Goal: Transaction & Acquisition: Purchase product/service

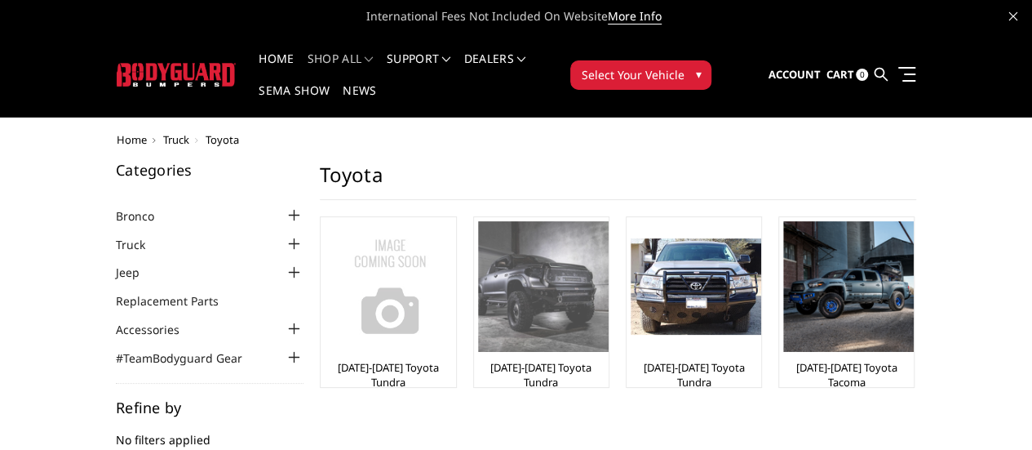
click at [478, 264] on img at bounding box center [543, 286] width 131 height 131
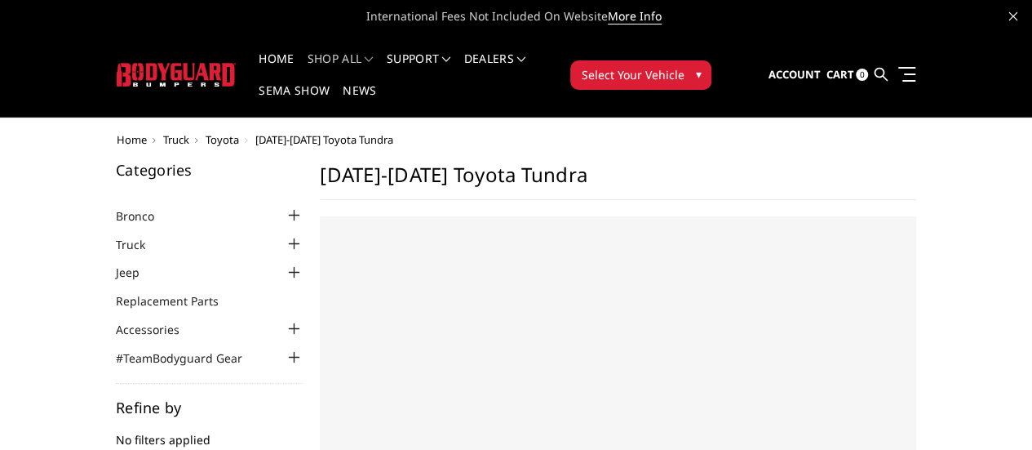
select select "US"
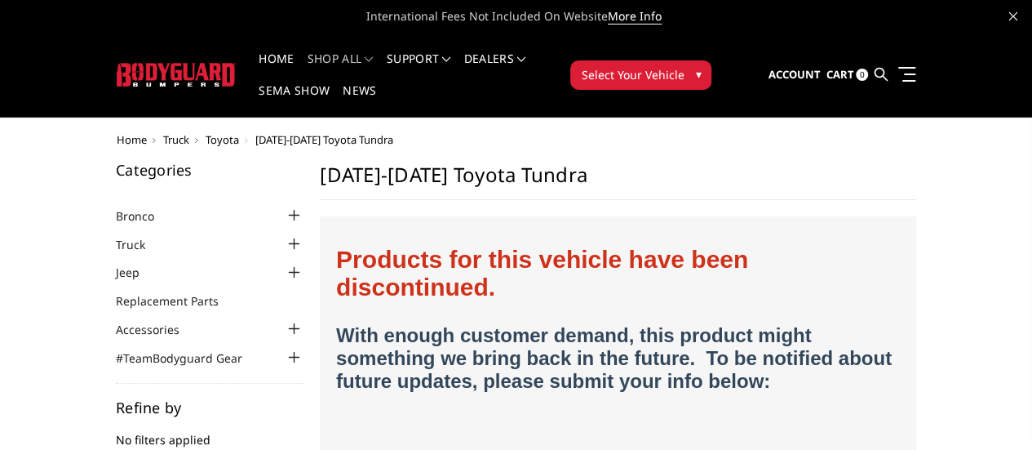
click at [701, 65] on span "▾" at bounding box center [698, 73] width 6 height 17
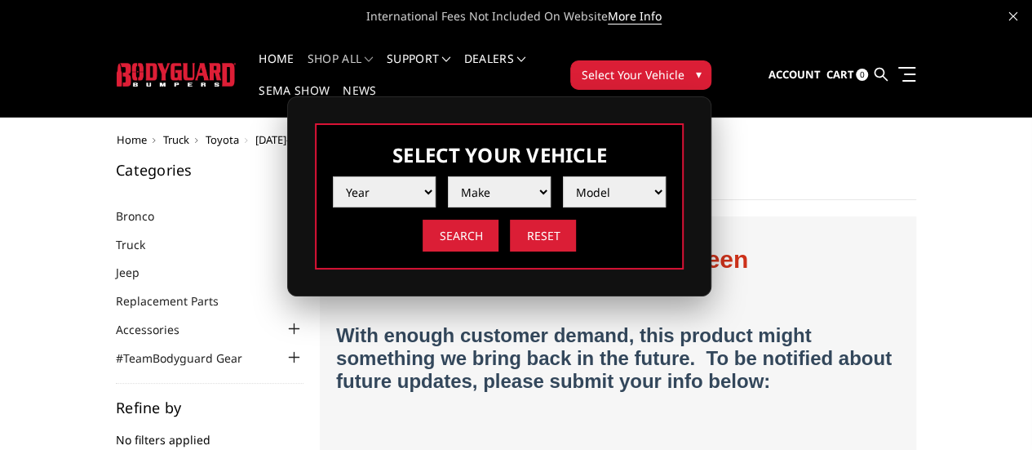
click at [436, 176] on select "Year 2025 2024 2023 2022 2021 2020 2019 2018 2017 2016 2015 2014 2013 2012 2011…" at bounding box center [384, 191] width 103 height 31
select select "yr_2018"
click at [436, 176] on select "Year 2025 2024 2023 2022 2021 2020 2019 2018 2017 2016 2015 2014 2013 2012 2011…" at bounding box center [384, 191] width 103 height 31
click at [551, 176] on select "Make Chevrolet Ford GMC Nissan Ram Toyota" at bounding box center [499, 191] width 103 height 31
select select "mk_toyota"
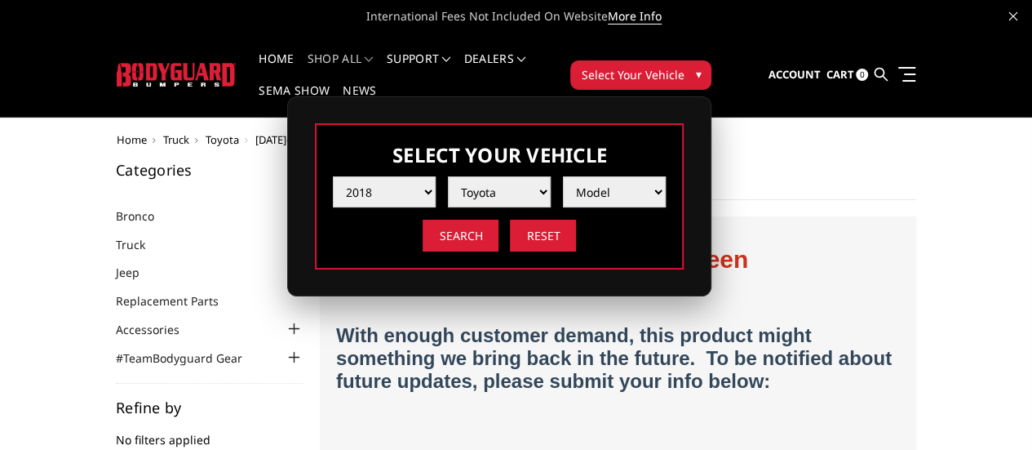
click at [551, 176] on select "Make Chevrolet Ford GMC Nissan Ram Toyota" at bounding box center [499, 191] width 103 height 31
click at [666, 176] on select "Model Tacoma Tundra" at bounding box center [614, 191] width 103 height 31
select select "md_tundra"
click at [666, 176] on select "Model Tacoma Tundra" at bounding box center [614, 191] width 103 height 31
click at [499, 229] on input "Search" at bounding box center [461, 236] width 76 height 32
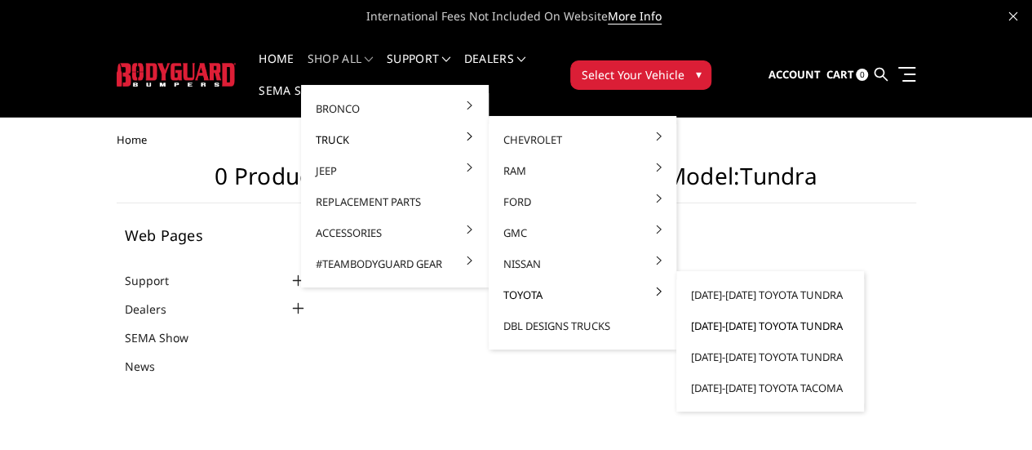
click at [700, 323] on link "[DATE]-[DATE] Toyota Tundra" at bounding box center [770, 325] width 175 height 31
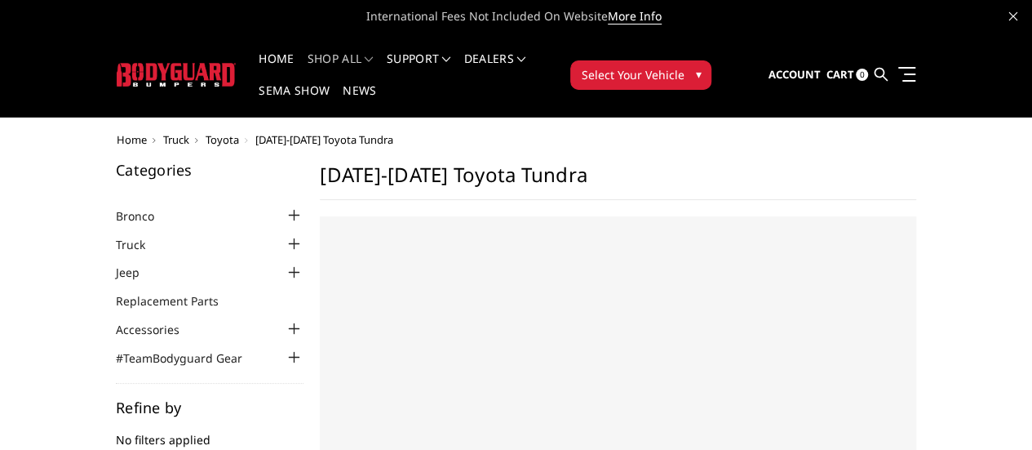
select select "US"
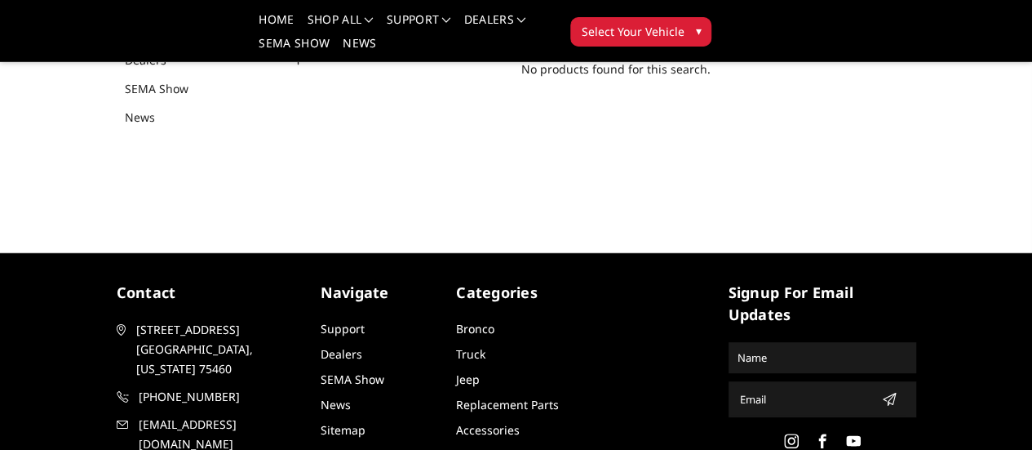
scroll to position [195, 0]
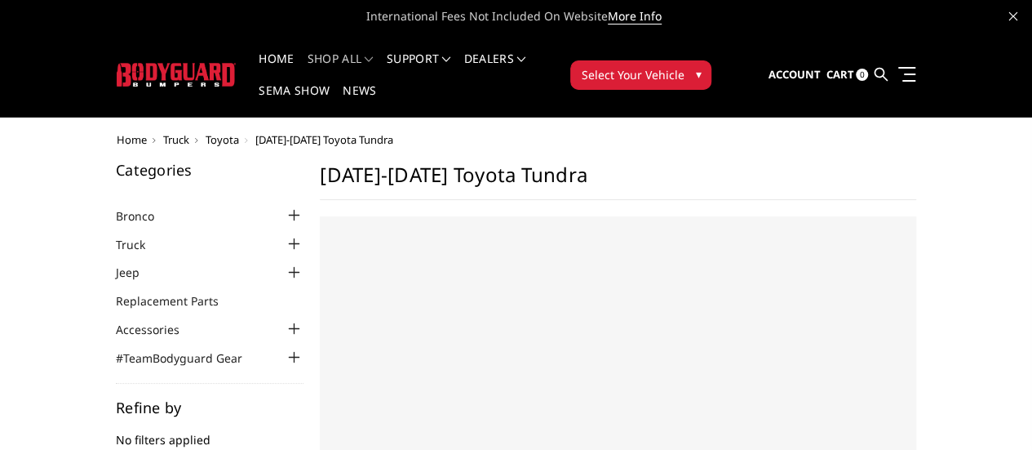
select select "US"
